Goal: Task Accomplishment & Management: Manage account settings

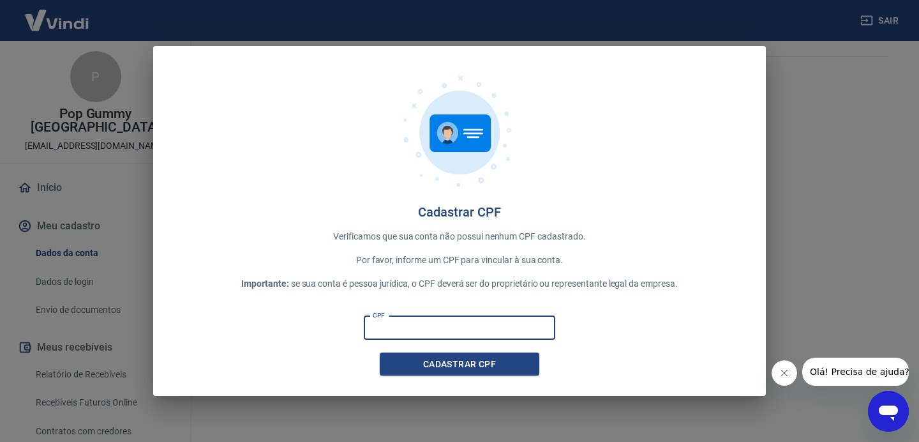
click at [392, 330] on input "CPF" at bounding box center [459, 328] width 191 height 24
type input "795.590.001-44"
click at [461, 365] on button "Cadastrar CPF" at bounding box center [460, 364] width 160 height 24
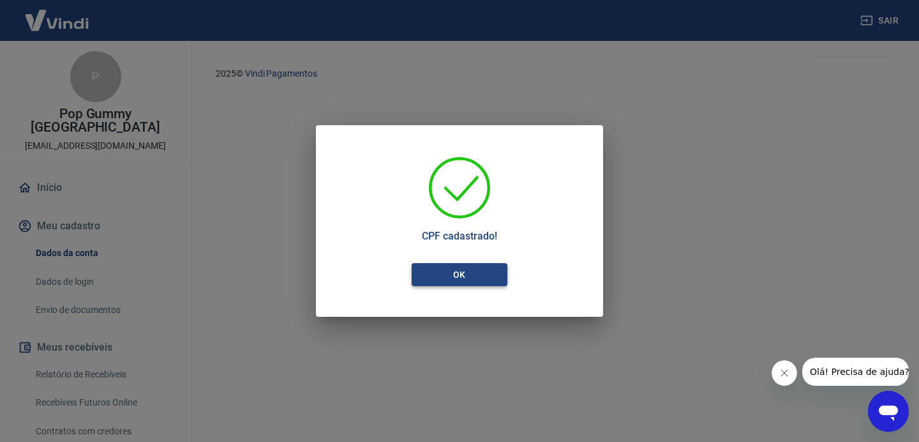
click at [467, 274] on button "OK" at bounding box center [460, 275] width 96 height 24
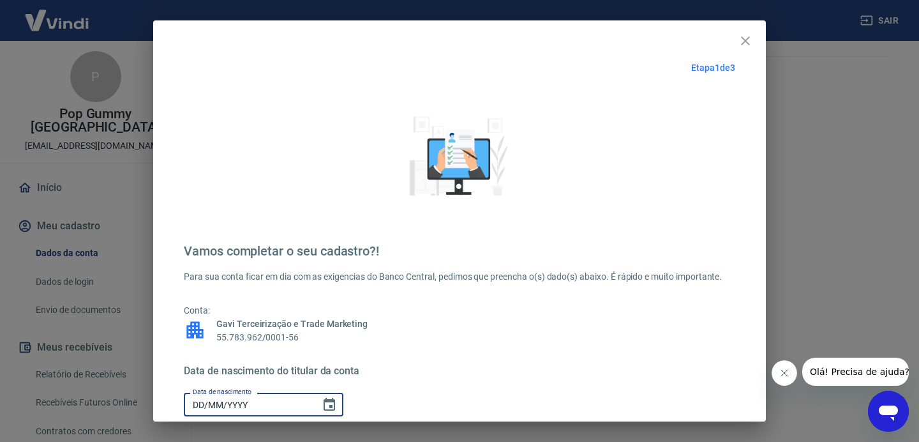
click at [260, 406] on input "DD/MM/YYYY" at bounding box center [248, 404] width 128 height 24
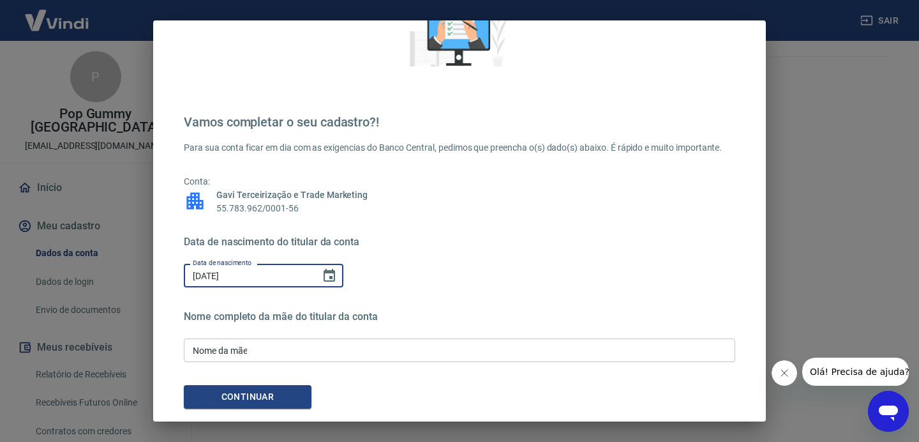
scroll to position [137, 0]
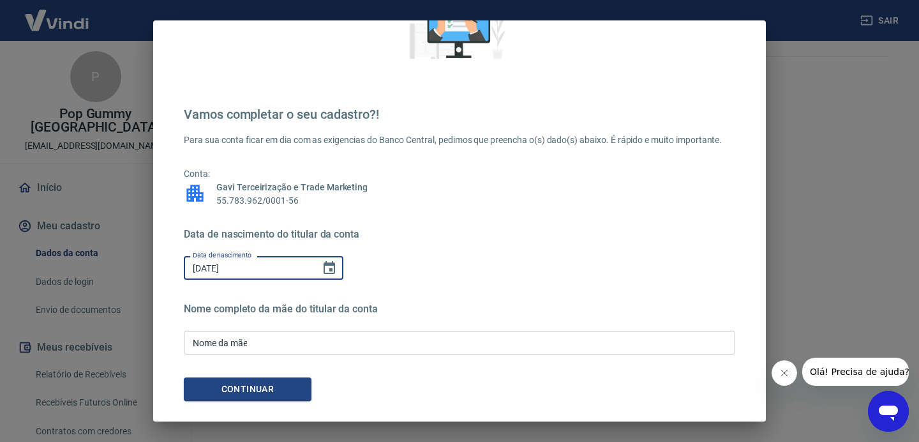
type input "25/04/1974"
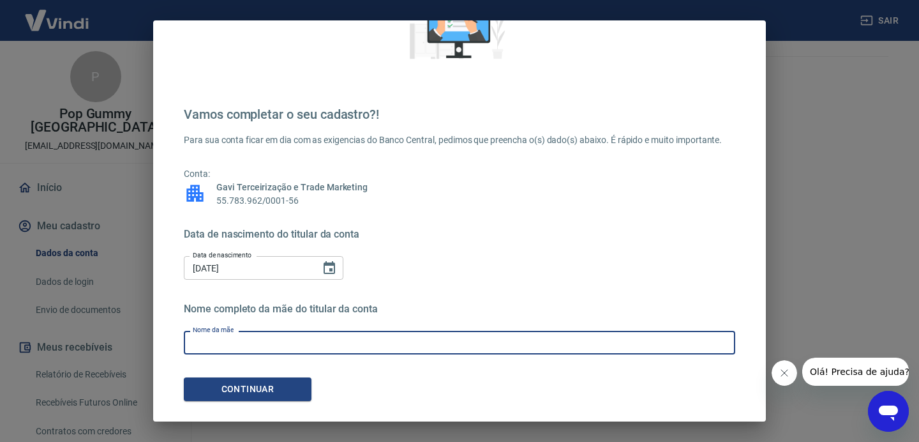
click at [320, 343] on input "Nome da mãe" at bounding box center [459, 343] width 551 height 24
type input "Maildes de campos alexandre"
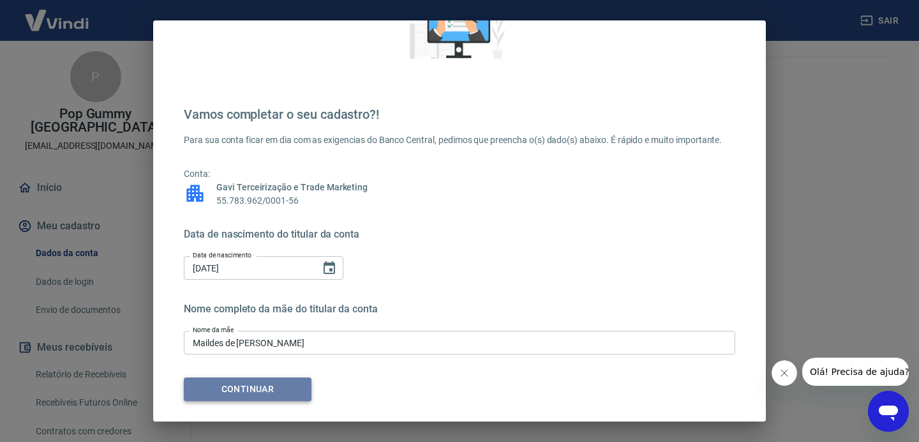
click at [270, 394] on button "Continuar" at bounding box center [248, 389] width 128 height 24
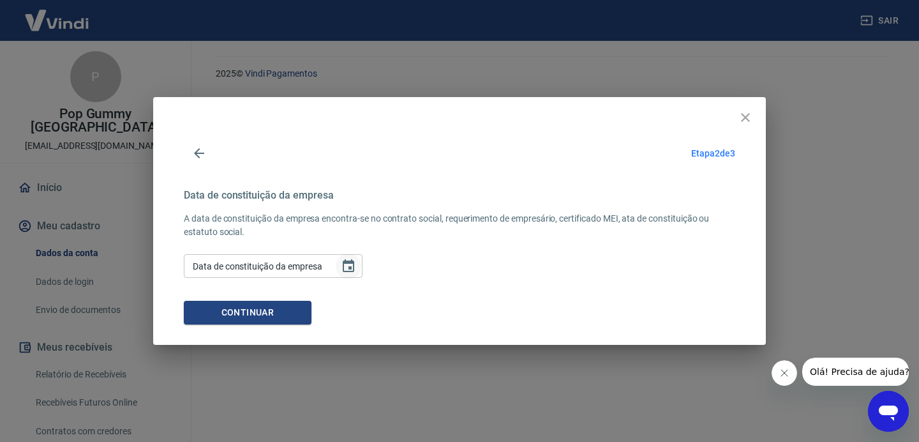
click at [347, 266] on icon "Choose date" at bounding box center [348, 265] width 15 height 15
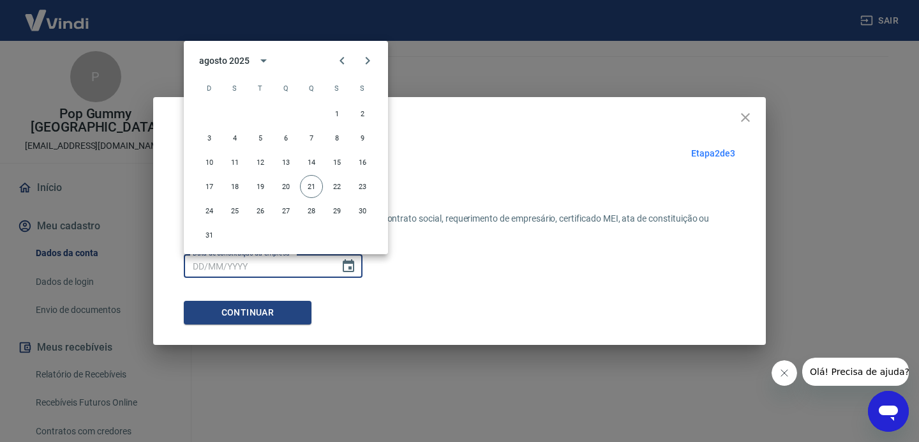
click at [221, 264] on input "Data de constituição da empresa" at bounding box center [257, 266] width 147 height 24
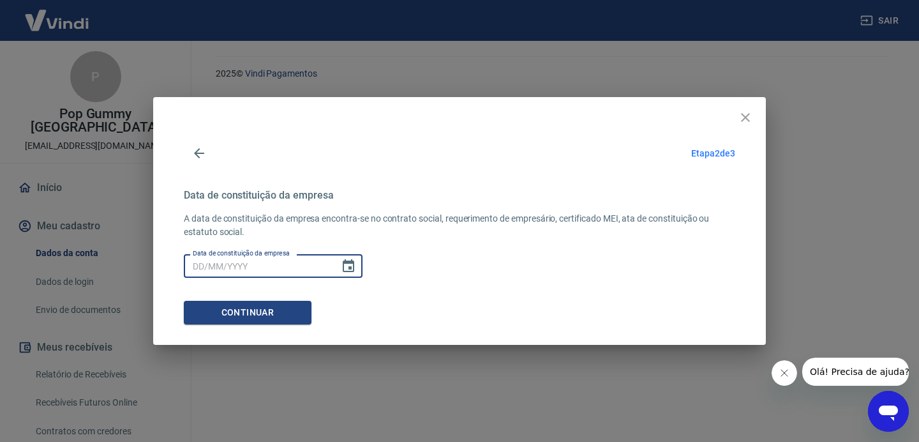
click at [221, 264] on input "Data de constituição da empresa" at bounding box center [257, 266] width 147 height 24
click at [221, 264] on input "DD/MM/YYYY" at bounding box center [257, 266] width 147 height 24
paste input "[DATE]"
type input "[DATE]"
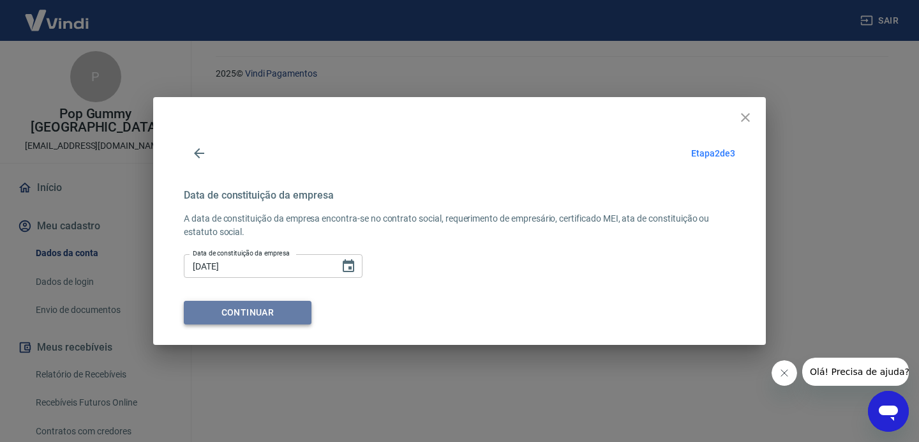
click at [262, 314] on button "Continuar" at bounding box center [248, 313] width 128 height 24
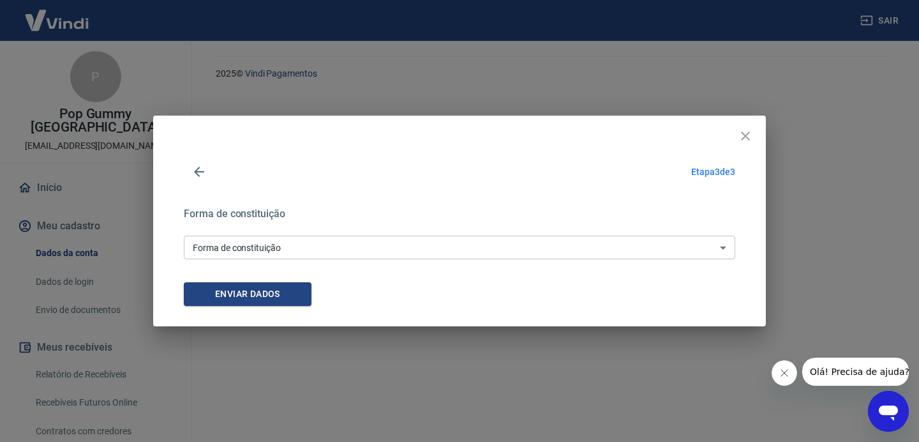
click at [294, 248] on select "Empresário Individual Micro empreendedor Empresa Individual de Responsabilidade…" at bounding box center [459, 247] width 551 height 24
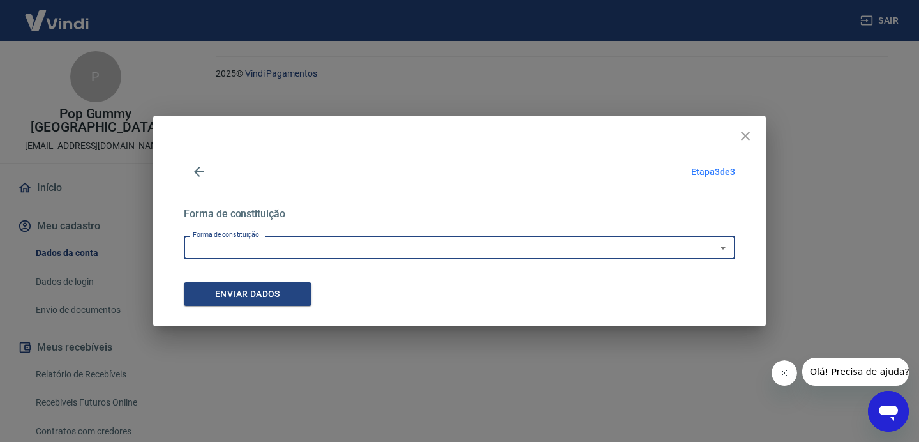
select select "9"
click at [278, 294] on button "Enviar dados" at bounding box center [248, 294] width 128 height 24
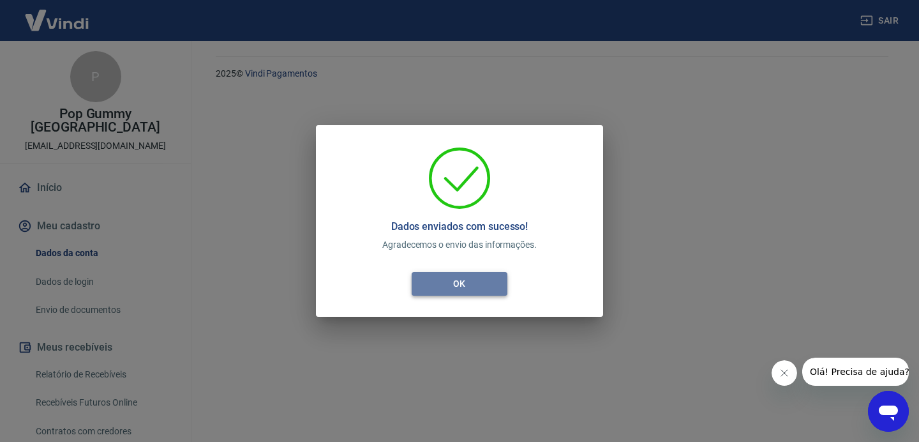
click at [456, 285] on button "OK" at bounding box center [460, 284] width 96 height 24
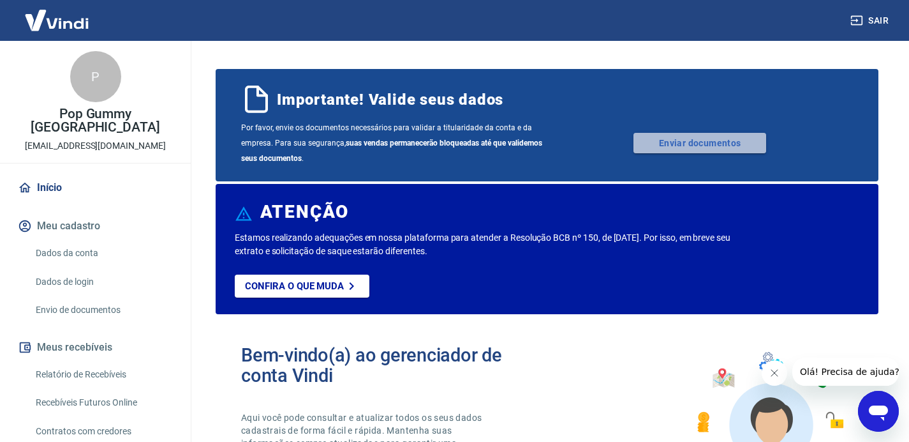
click at [708, 142] on link "Enviar documentos" at bounding box center [700, 143] width 133 height 20
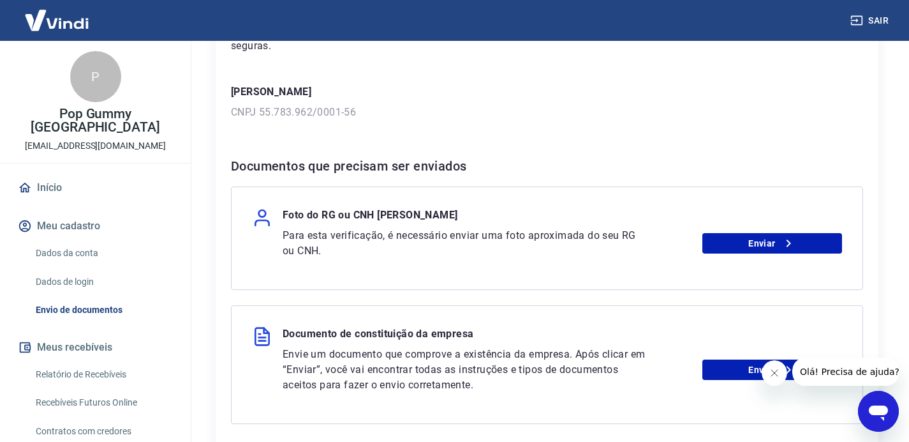
scroll to position [173, 0]
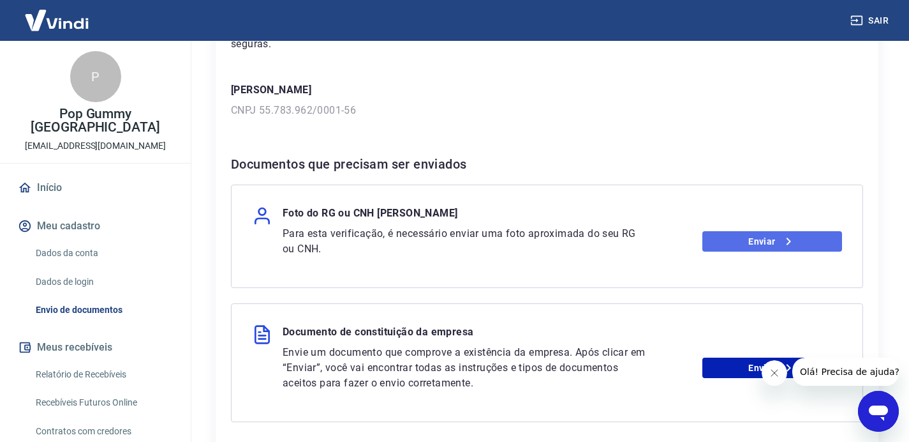
click at [710, 240] on link "Enviar" at bounding box center [773, 241] width 140 height 20
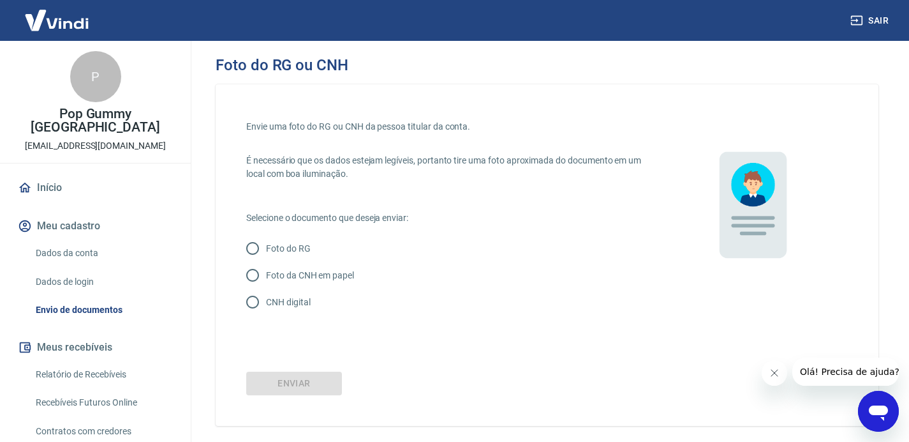
click at [253, 306] on input "CNH digital" at bounding box center [252, 301] width 27 height 27
radio input "true"
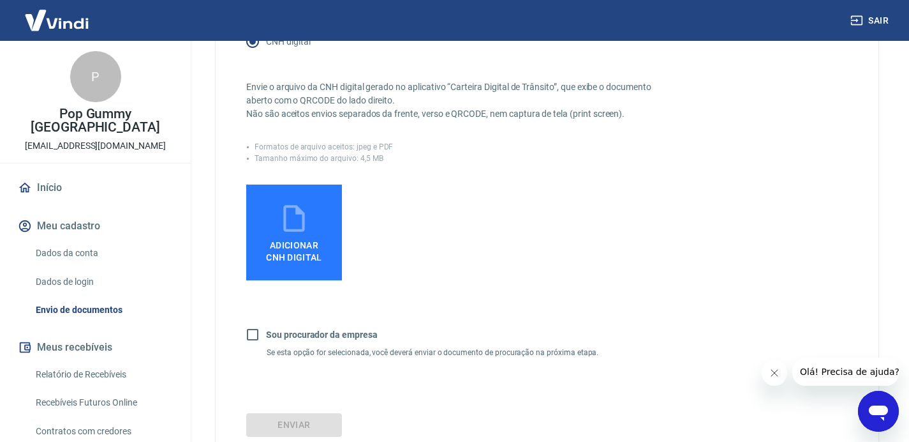
scroll to position [268, 0]
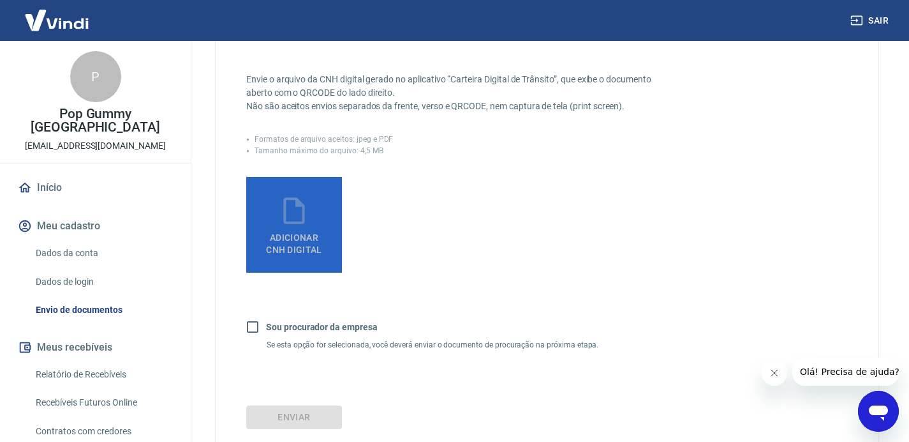
click at [294, 239] on span "Adicionar CNH Digital" at bounding box center [294, 243] width 56 height 23
click at [0, 0] on input "Adicionar CNH Digital" at bounding box center [0, 0] width 0 height 0
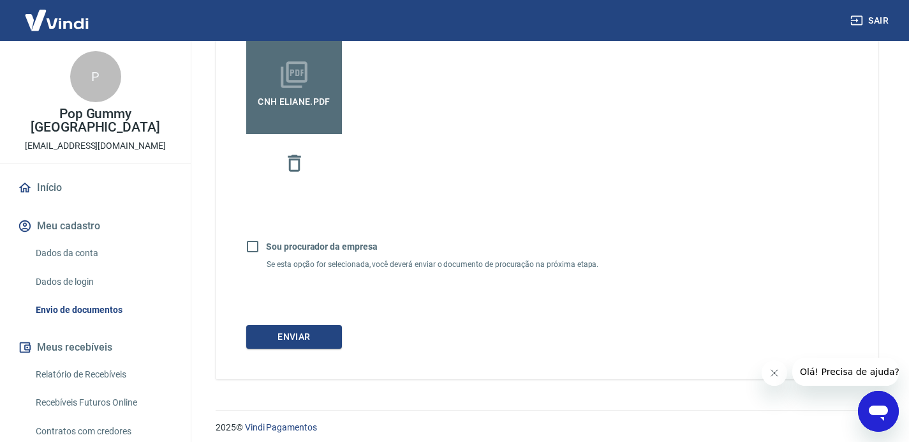
scroll to position [414, 0]
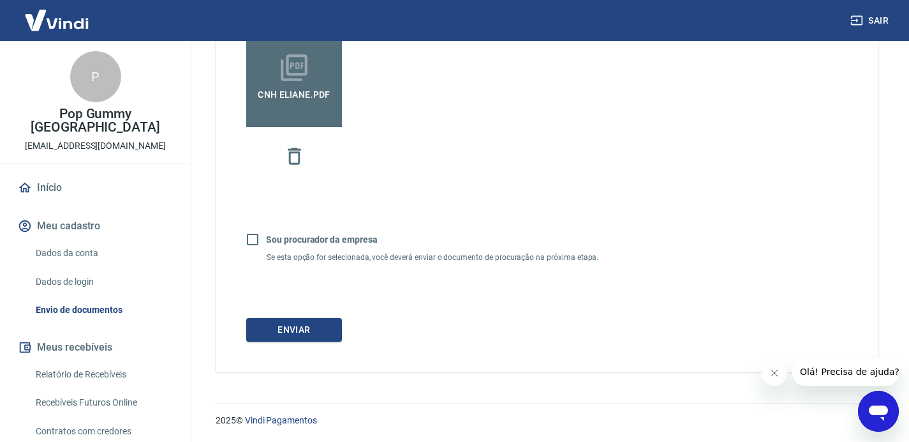
click at [255, 241] on input "Sou procurador da empresa" at bounding box center [252, 239] width 27 height 27
checkbox input "true"
click at [282, 330] on button "Continuar" at bounding box center [294, 330] width 96 height 24
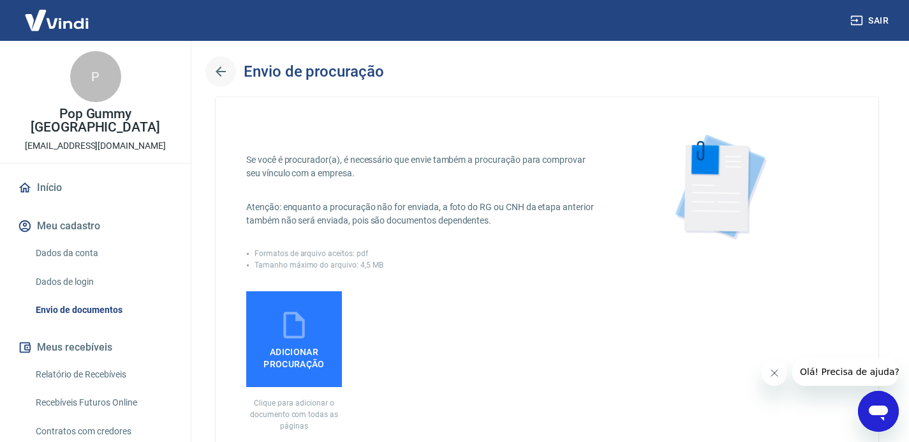
click at [218, 70] on icon "button" at bounding box center [221, 71] width 10 height 10
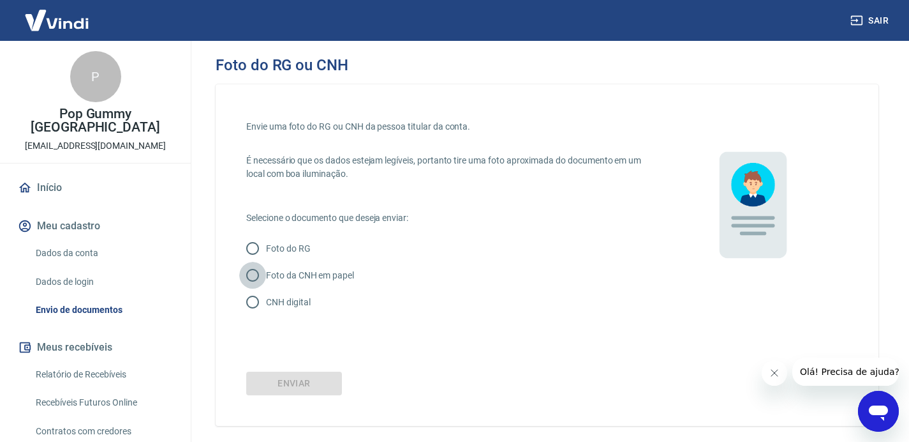
click at [257, 278] on input "Foto da CNH em papel" at bounding box center [252, 275] width 27 height 27
radio input "true"
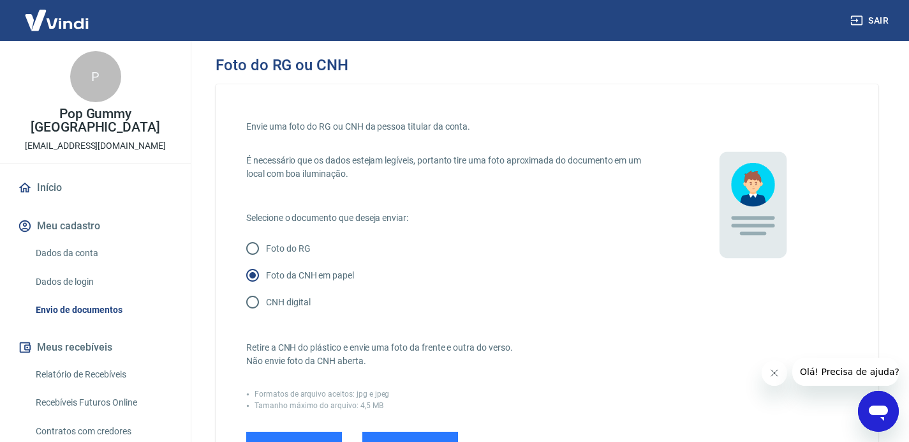
click at [256, 302] on input "CNH digital" at bounding box center [252, 301] width 27 height 27
radio input "true"
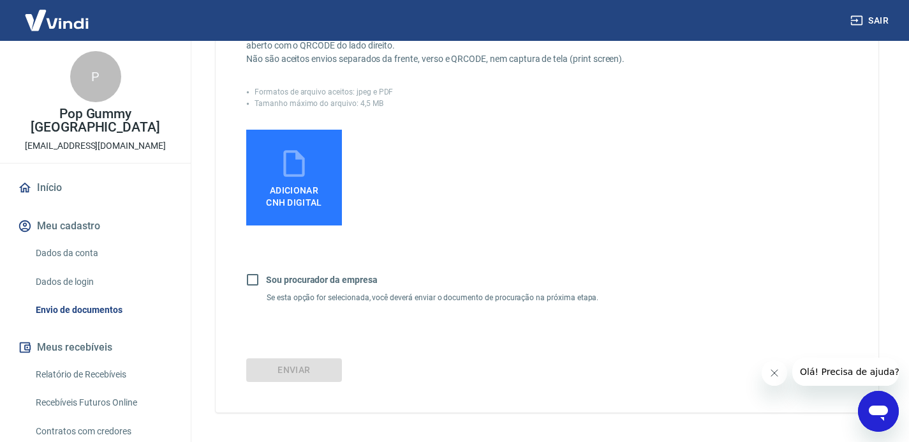
scroll to position [354, 0]
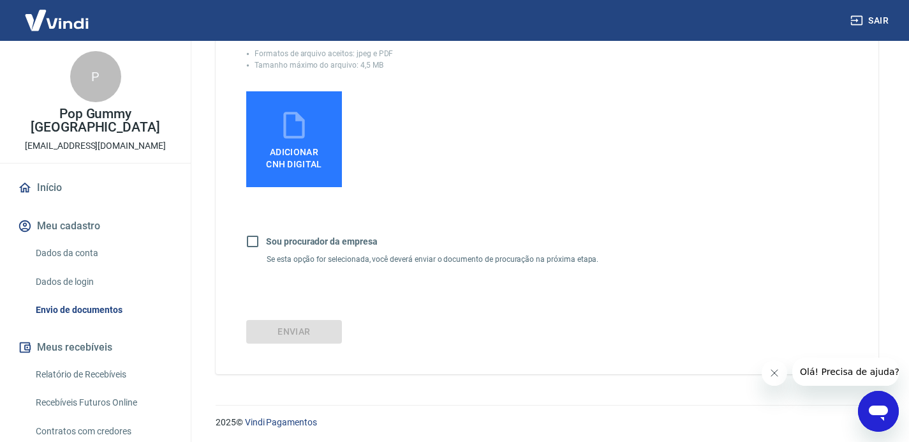
click at [290, 161] on span "Adicionar CNH Digital" at bounding box center [294, 158] width 56 height 23
click at [0, 0] on input "Adicionar CNH Digital" at bounding box center [0, 0] width 0 height 0
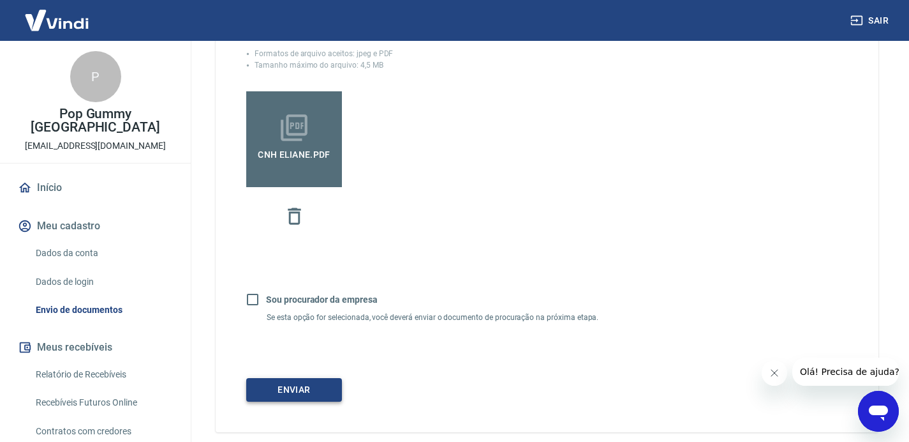
click at [269, 391] on button "Enviar" at bounding box center [294, 390] width 96 height 24
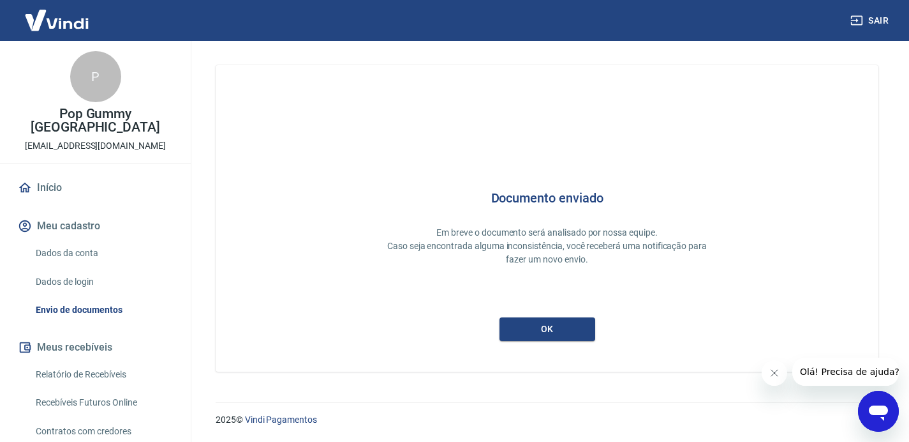
scroll to position [1, 0]
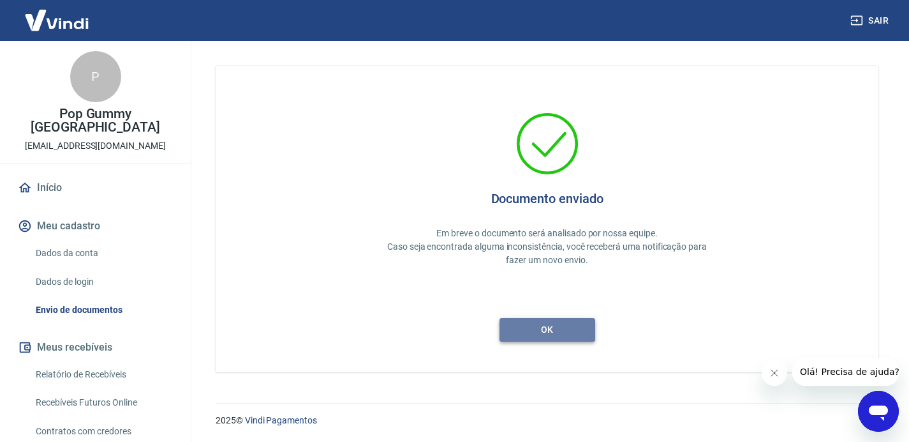
click at [528, 337] on button "ok" at bounding box center [548, 330] width 96 height 24
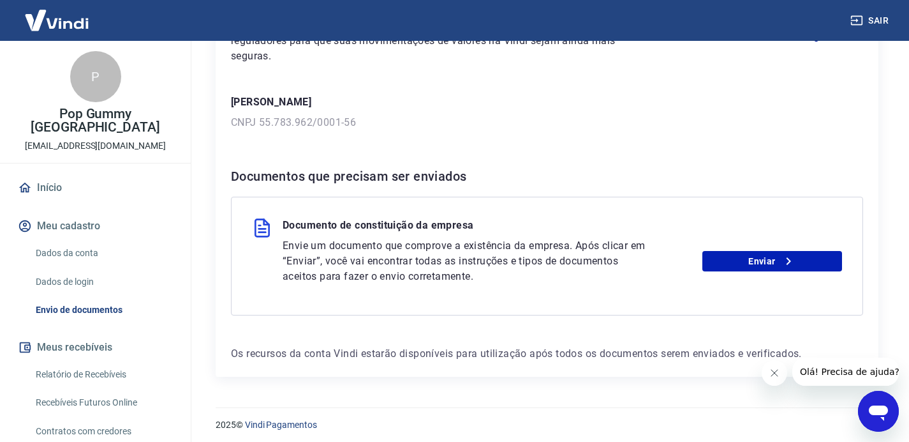
scroll to position [166, 0]
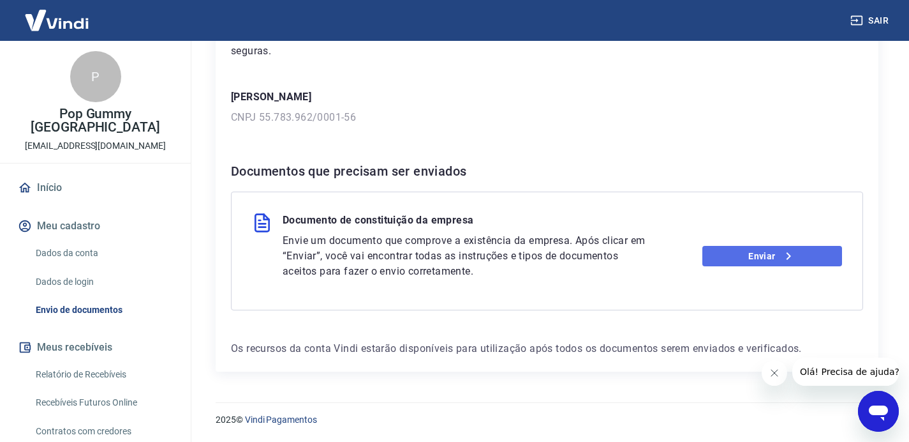
click at [763, 253] on link "Enviar" at bounding box center [773, 256] width 140 height 20
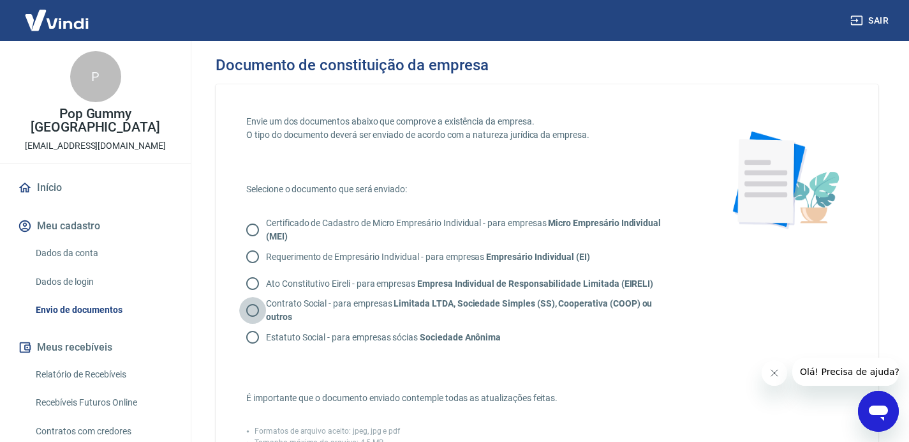
click at [256, 311] on input "Contrato Social - para empresas Limitada LTDA, Sociedade Simples (SS), Cooperat…" at bounding box center [252, 310] width 27 height 27
radio input "true"
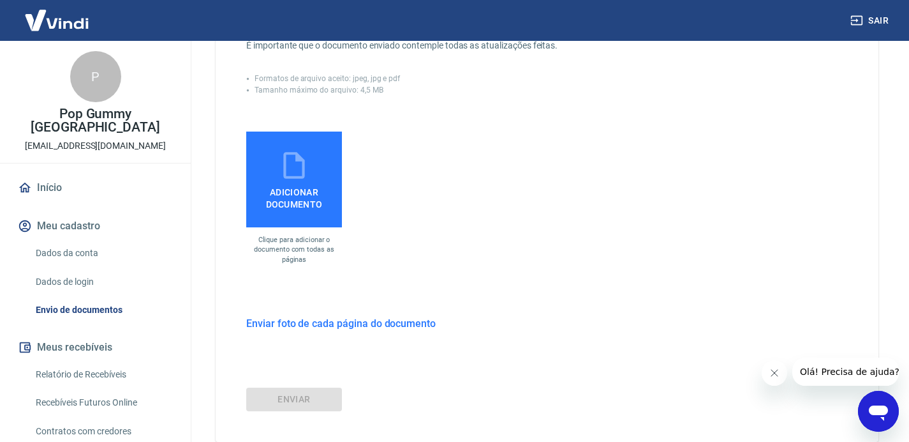
scroll to position [362, 0]
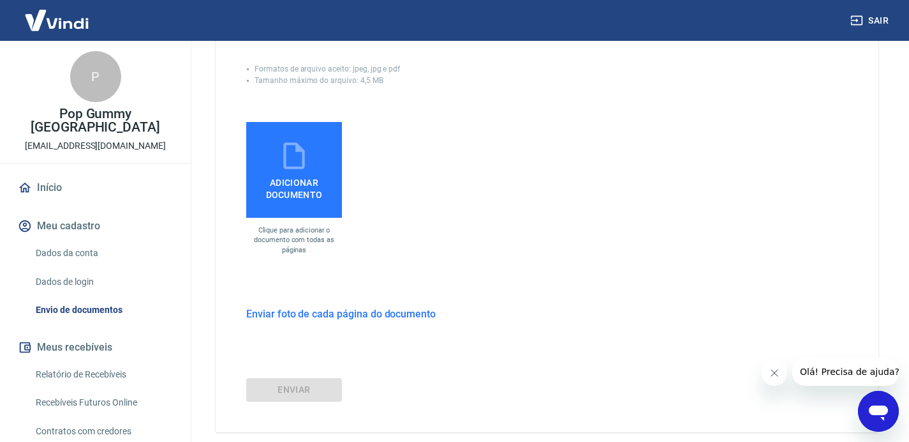
click at [312, 161] on label "Adicionar documento" at bounding box center [294, 170] width 96 height 96
click at [0, 0] on input "Adicionar documento" at bounding box center [0, 0] width 0 height 0
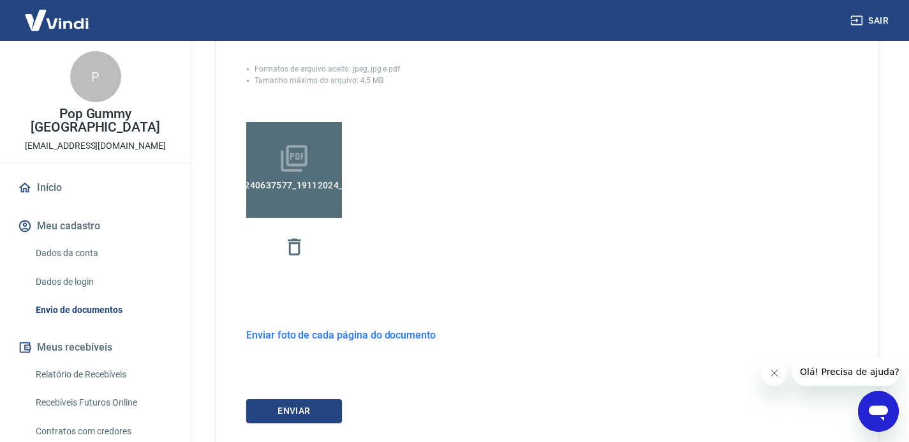
click at [309, 167] on icon at bounding box center [294, 158] width 32 height 32
click at [0, 0] on input "PROCESSO_240637577_19112024_115935.pdf" at bounding box center [0, 0] width 0 height 0
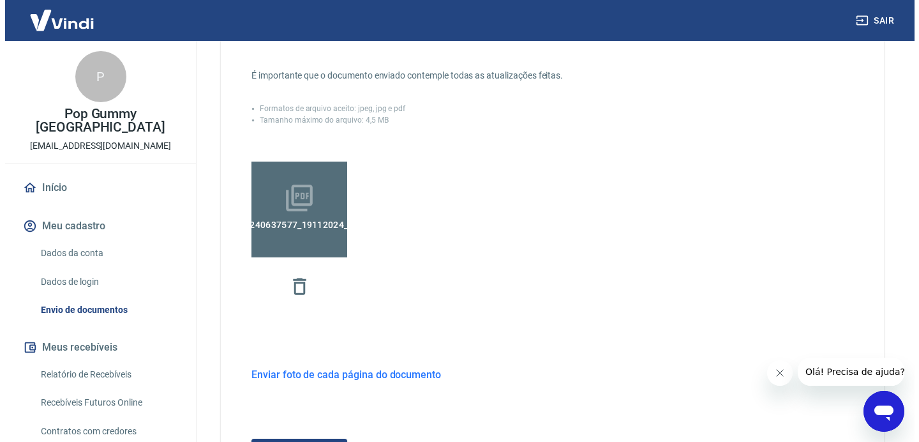
scroll to position [371, 0]
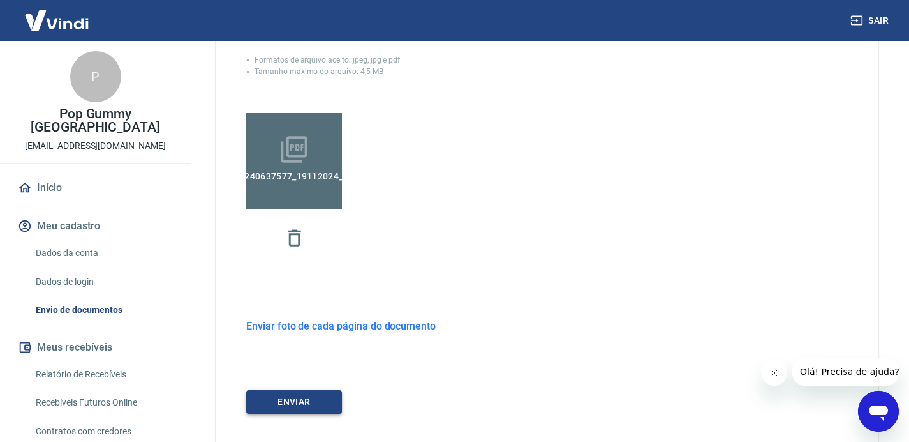
click at [301, 408] on button "ENVIAR" at bounding box center [294, 402] width 96 height 24
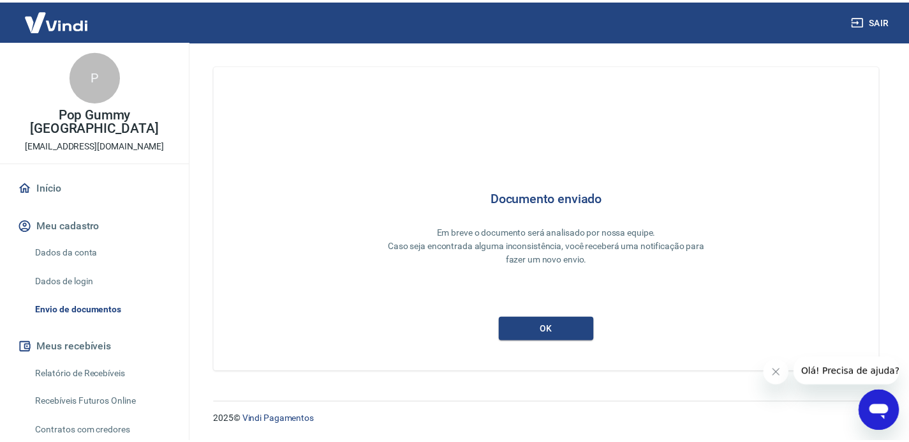
scroll to position [1, 0]
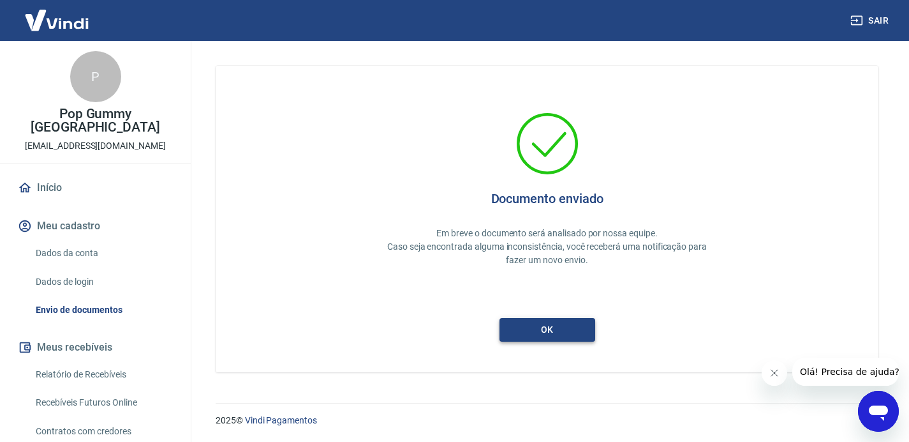
click at [549, 332] on button "ok" at bounding box center [548, 330] width 96 height 24
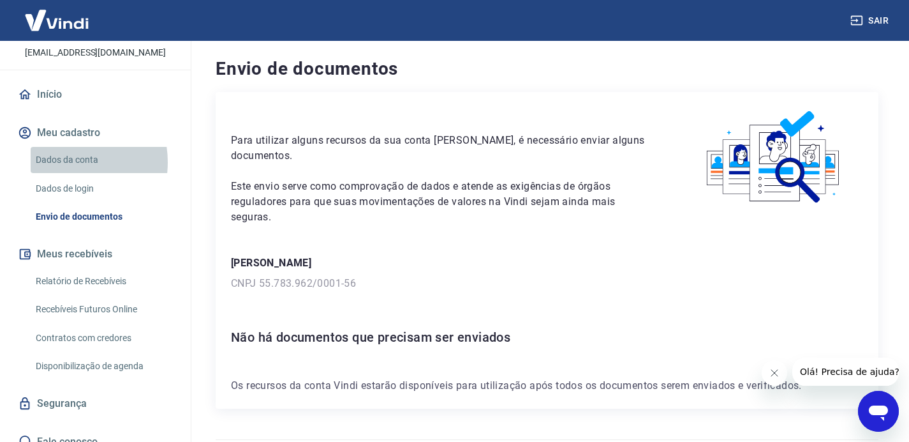
click at [61, 147] on link "Dados da conta" at bounding box center [103, 160] width 145 height 26
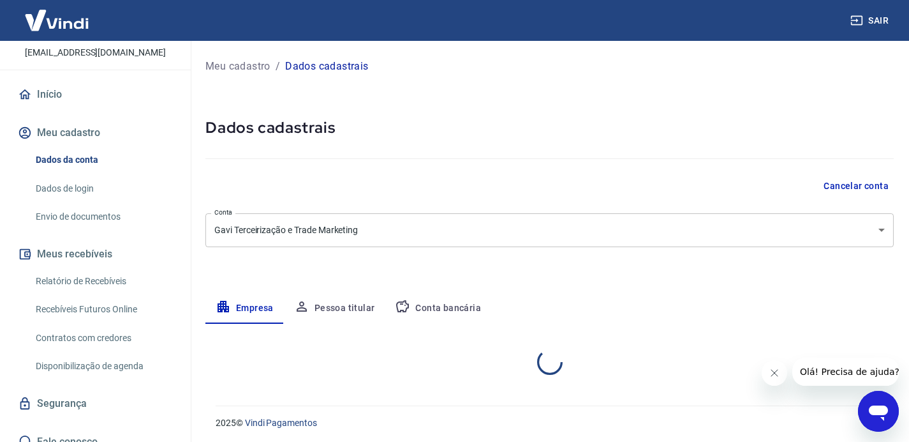
select select "AM"
select select "business"
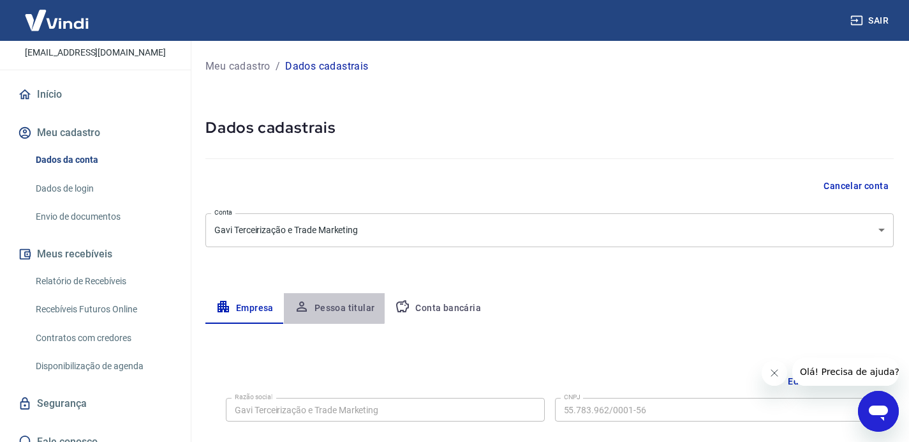
click at [333, 302] on button "Pessoa titular" at bounding box center [334, 308] width 101 height 31
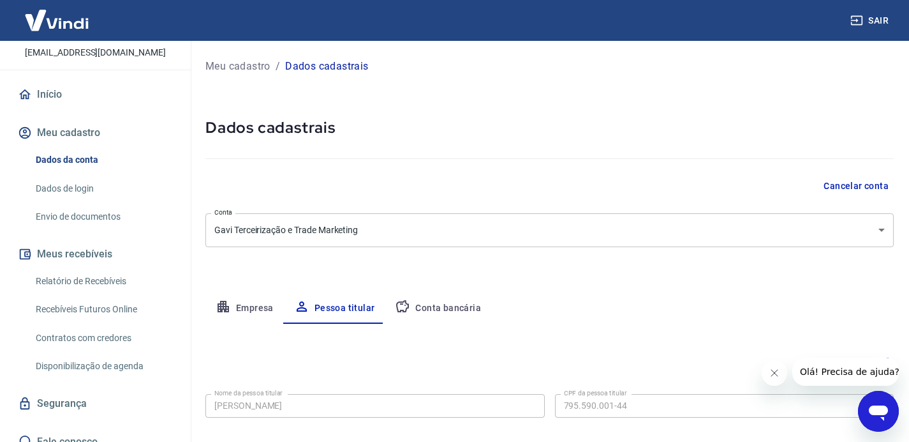
scroll to position [69, 0]
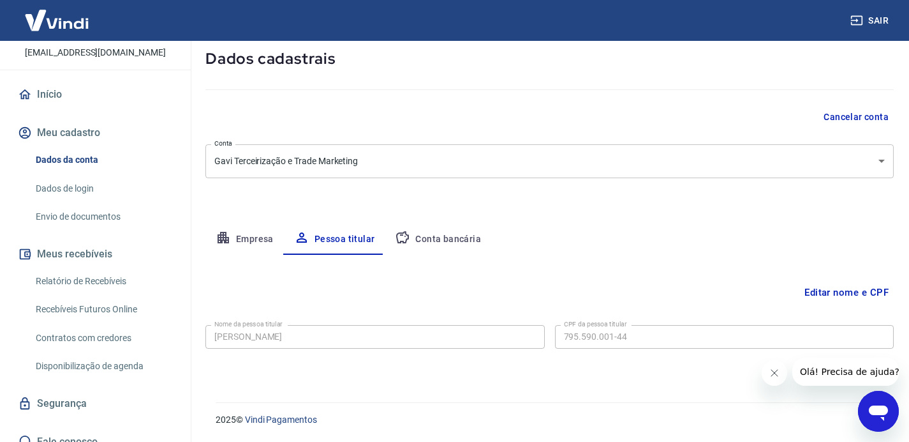
click at [434, 237] on button "Conta bancária" at bounding box center [438, 239] width 107 height 31
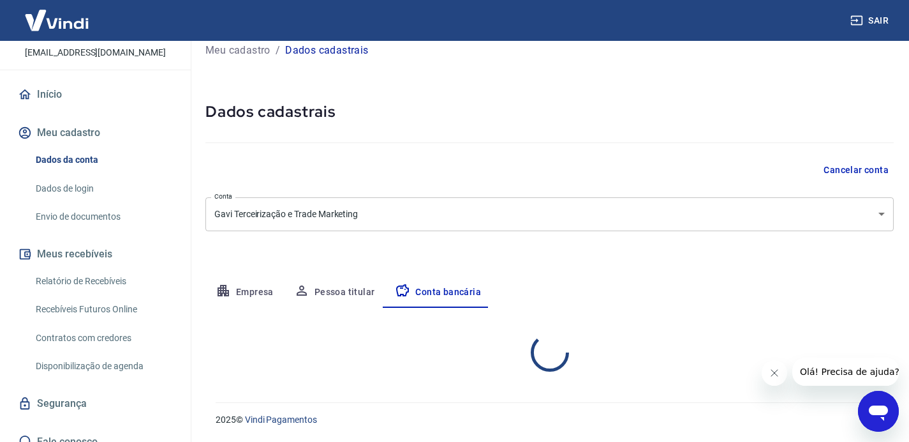
select select "1"
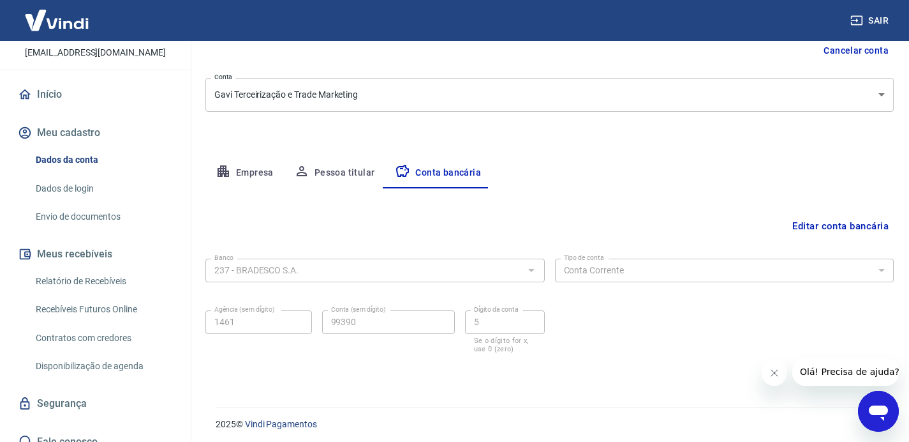
scroll to position [140, 0]
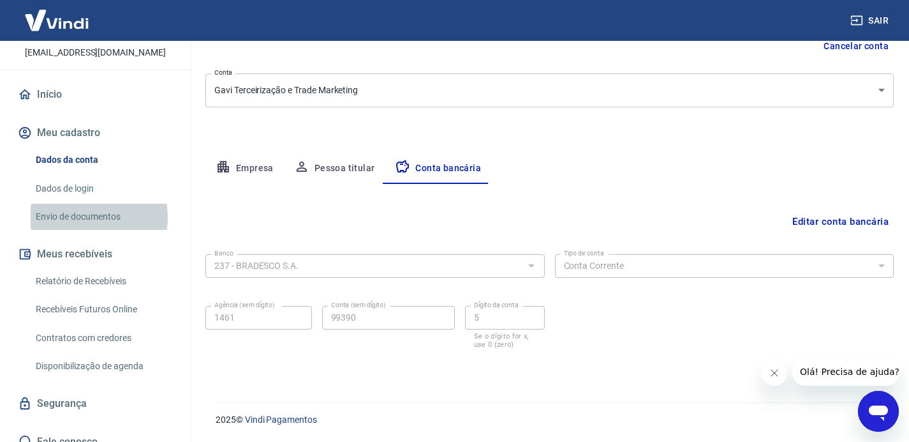
click at [78, 204] on link "Envio de documentos" at bounding box center [103, 217] width 145 height 26
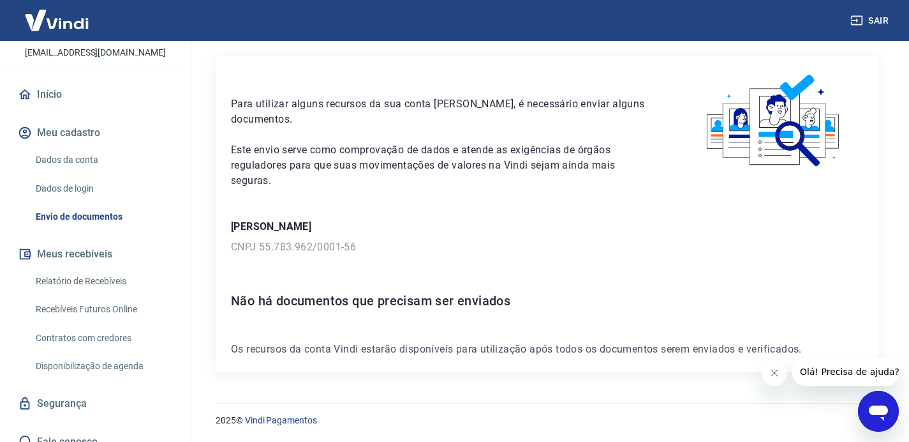
scroll to position [37, 0]
